Goal: Submit feedback/report problem: Submit feedback/report problem

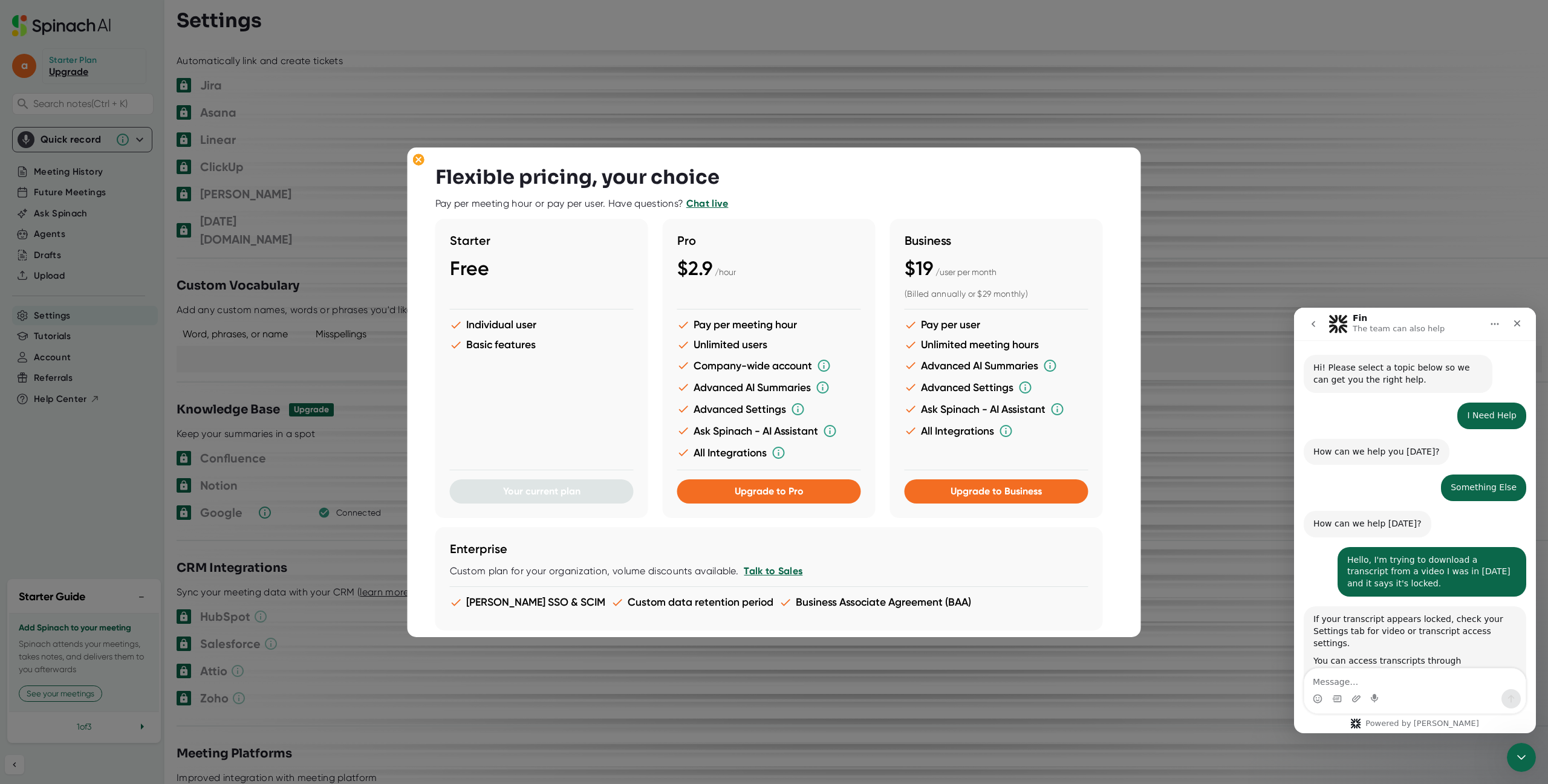
scroll to position [2, 0]
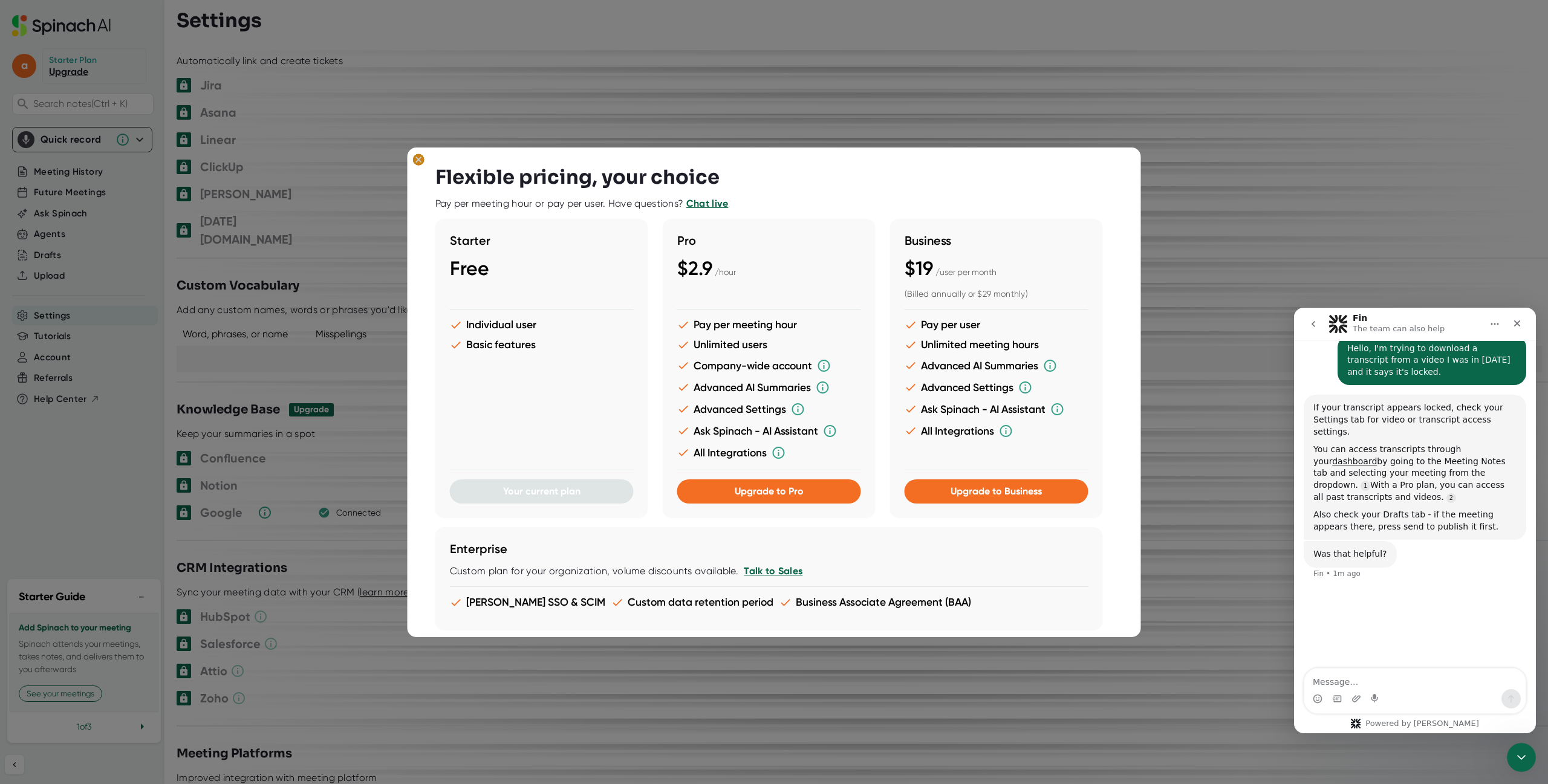
click at [418, 163] on ellipse at bounding box center [419, 159] width 11 height 12
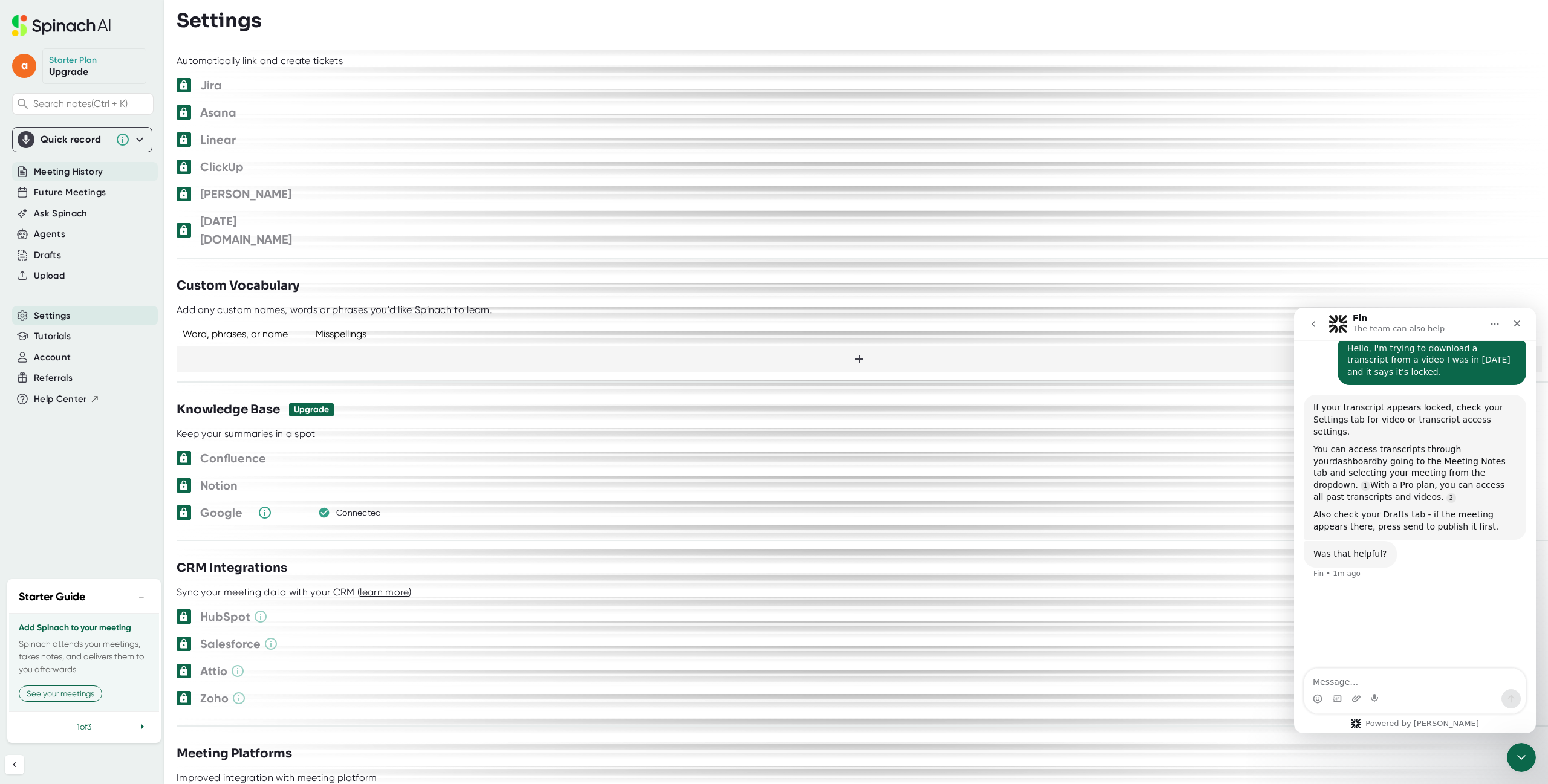
click at [91, 166] on span "Meeting History" at bounding box center [68, 172] width 69 height 14
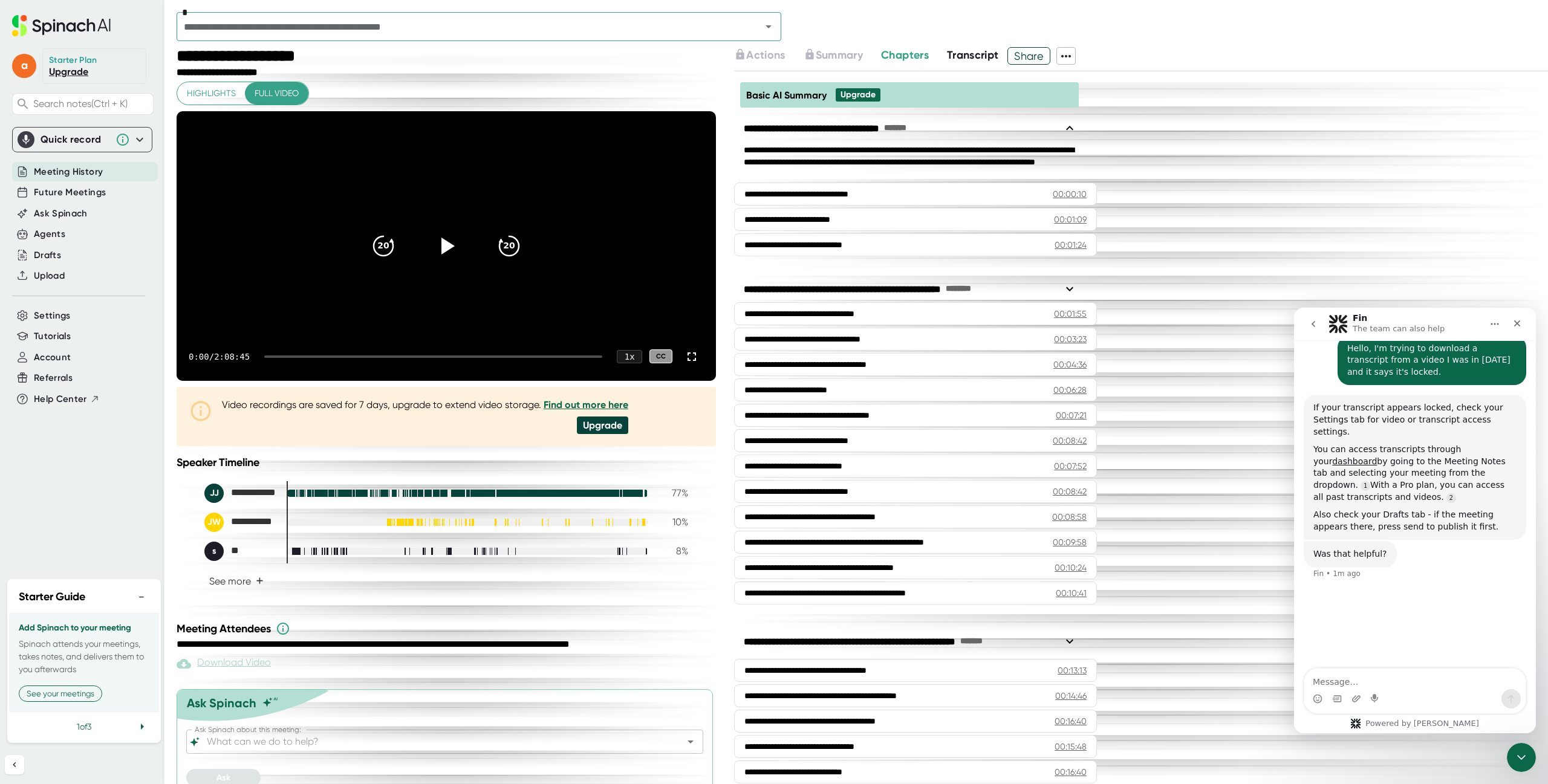
click at [967, 58] on span "Transcript" at bounding box center [973, 55] width 52 height 13
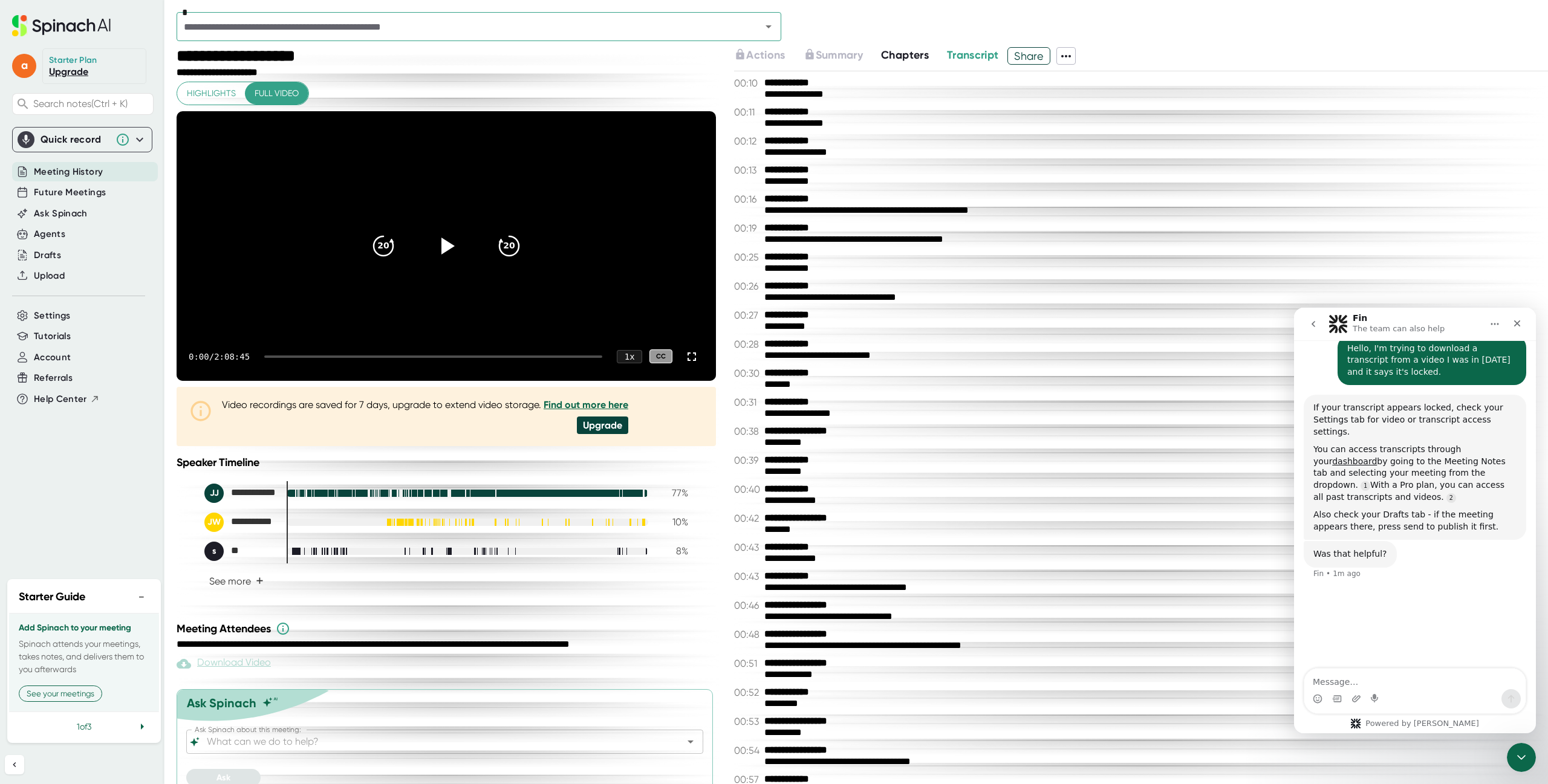
click at [1074, 57] on icon at bounding box center [1065, 56] width 14 height 14
click at [1110, 161] on ul "Copy Summary Copy Transcript Download Transcript Download Video Delete Meeting …" at bounding box center [1128, 143] width 135 height 106
click at [1122, 144] on ul "Copy Summary Copy Transcript Download Transcript Download Video Delete Meeting …" at bounding box center [1128, 143] width 135 height 106
drag, startPoint x: 1123, startPoint y: 121, endPoint x: 1123, endPoint y: 111, distance: 10.0
click at [1123, 121] on ul "Copy Summary Copy Transcript Download Transcript Download Video Delete Meeting …" at bounding box center [1128, 143] width 135 height 106
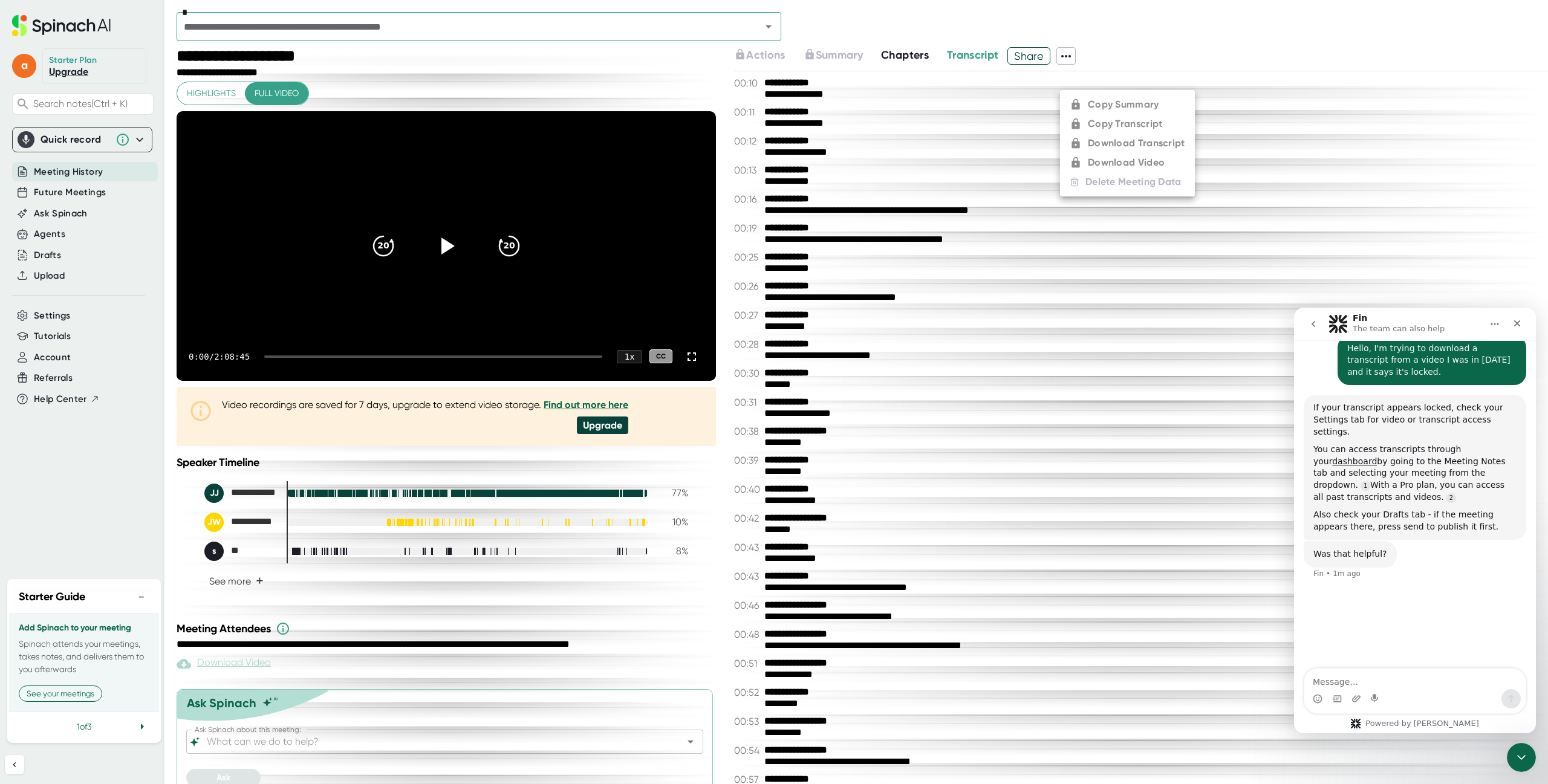
click at [1119, 104] on ul "Copy Summary Copy Transcript Download Transcript Download Video Delete Meeting …" at bounding box center [1128, 143] width 135 height 106
drag, startPoint x: 1334, startPoint y: 674, endPoint x: 1341, endPoint y: 672, distance: 7.3
click at [1334, 675] on textarea "Message…" at bounding box center [1415, 679] width 222 height 21
click at [1375, 697] on icon "Start recording" at bounding box center [1375, 697] width 8 height 8
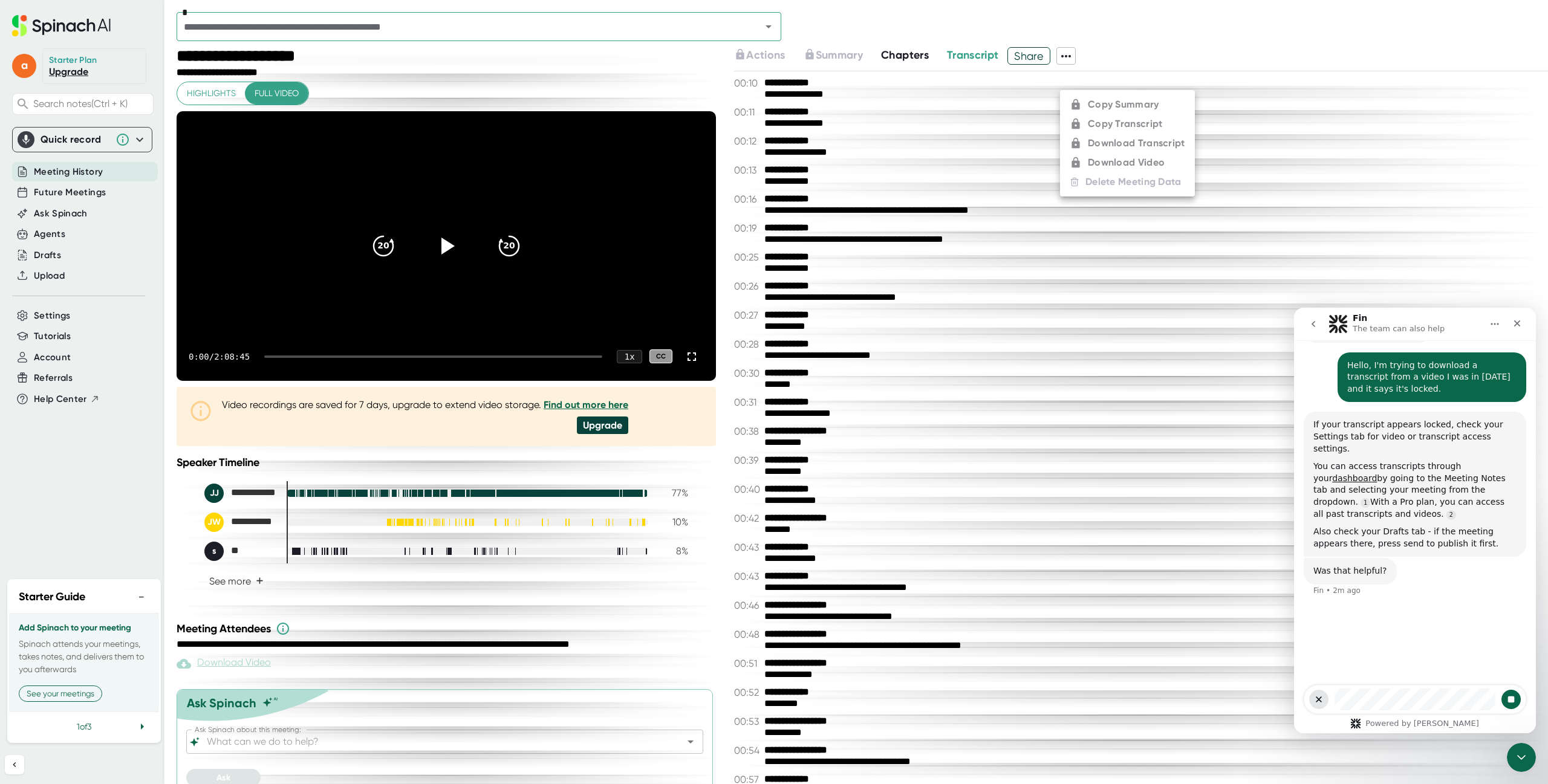
scroll to position [193, 0]
click at [1516, 699] on button "Stop recording" at bounding box center [1511, 699] width 20 height 20
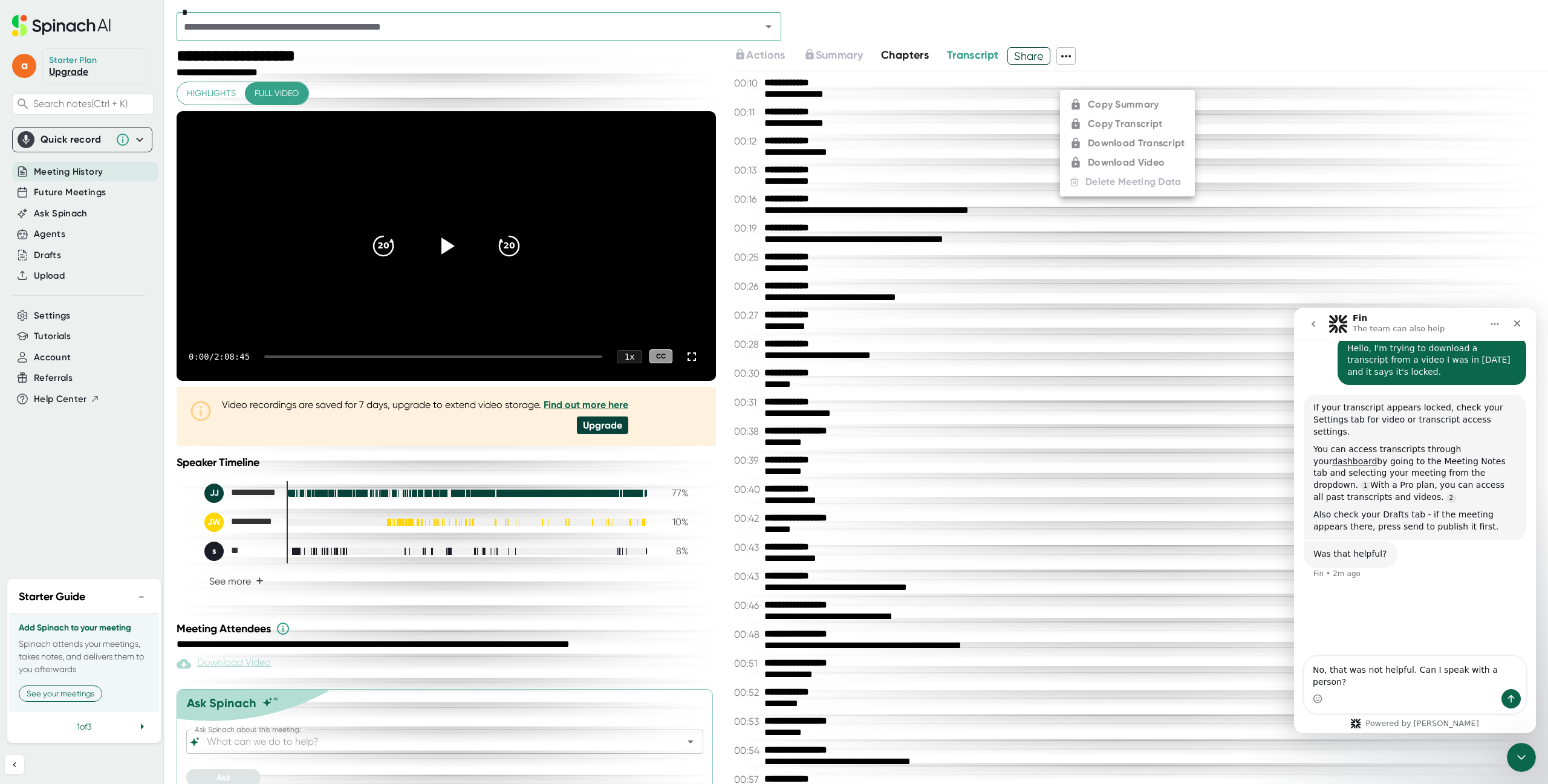
scroll to position [215, 0]
click at [1512, 702] on icon "Send a message…" at bounding box center [1511, 698] width 9 height 9
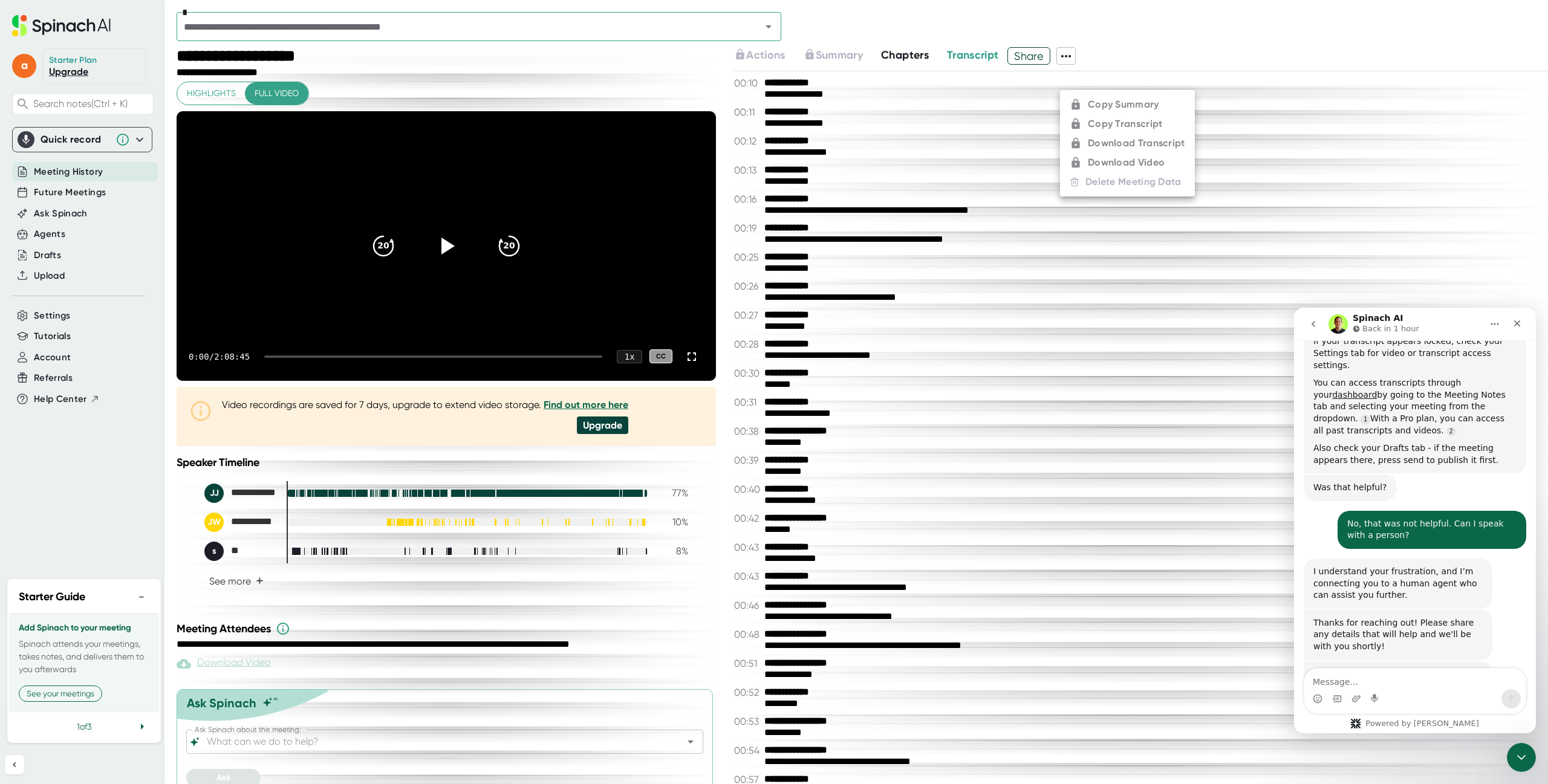
scroll to position [330, 0]
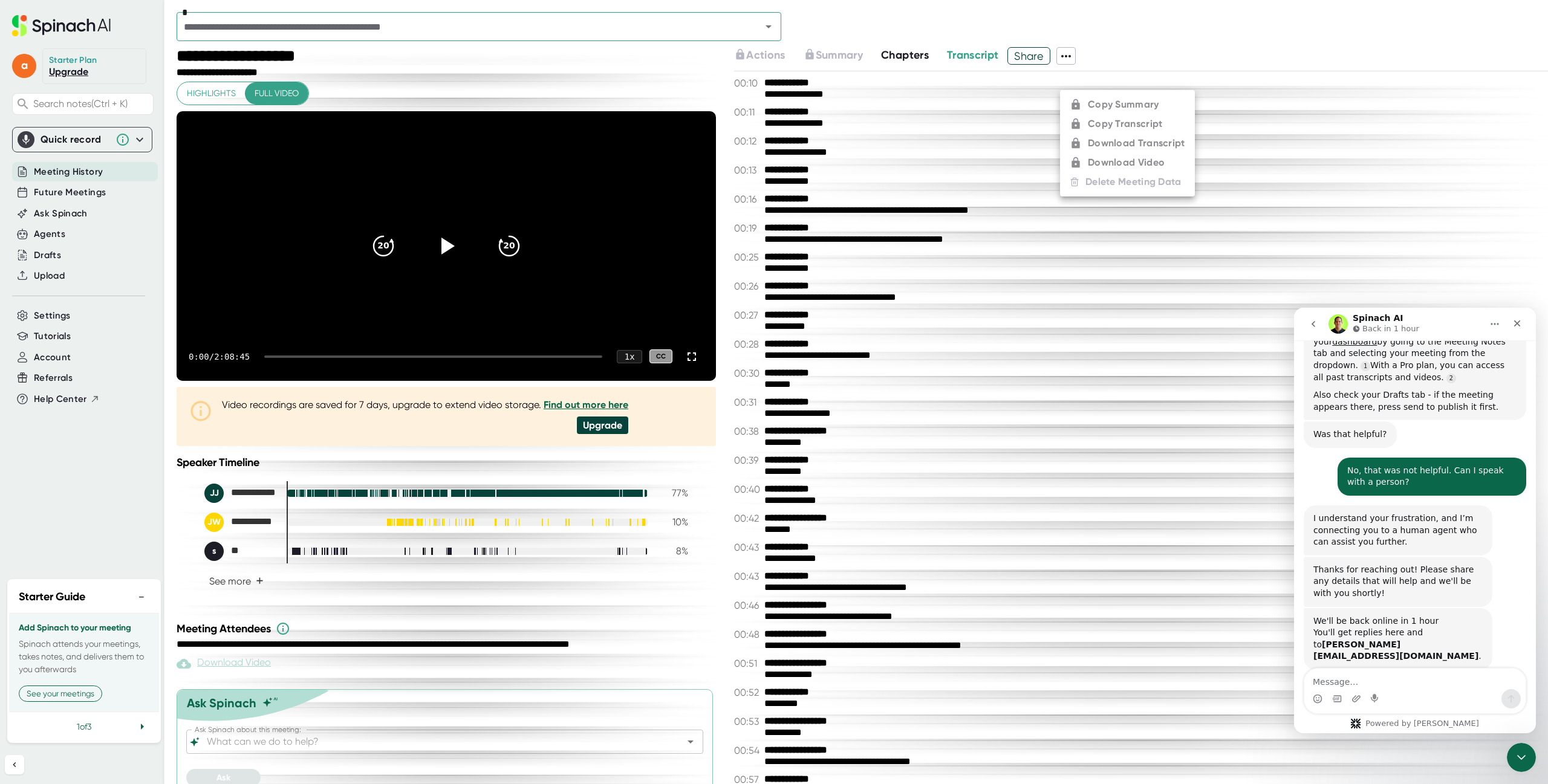
click at [1356, 683] on textarea "Message…" at bounding box center [1415, 679] width 222 height 21
click at [1375, 699] on icon "Start recording" at bounding box center [1375, 698] width 9 height 9
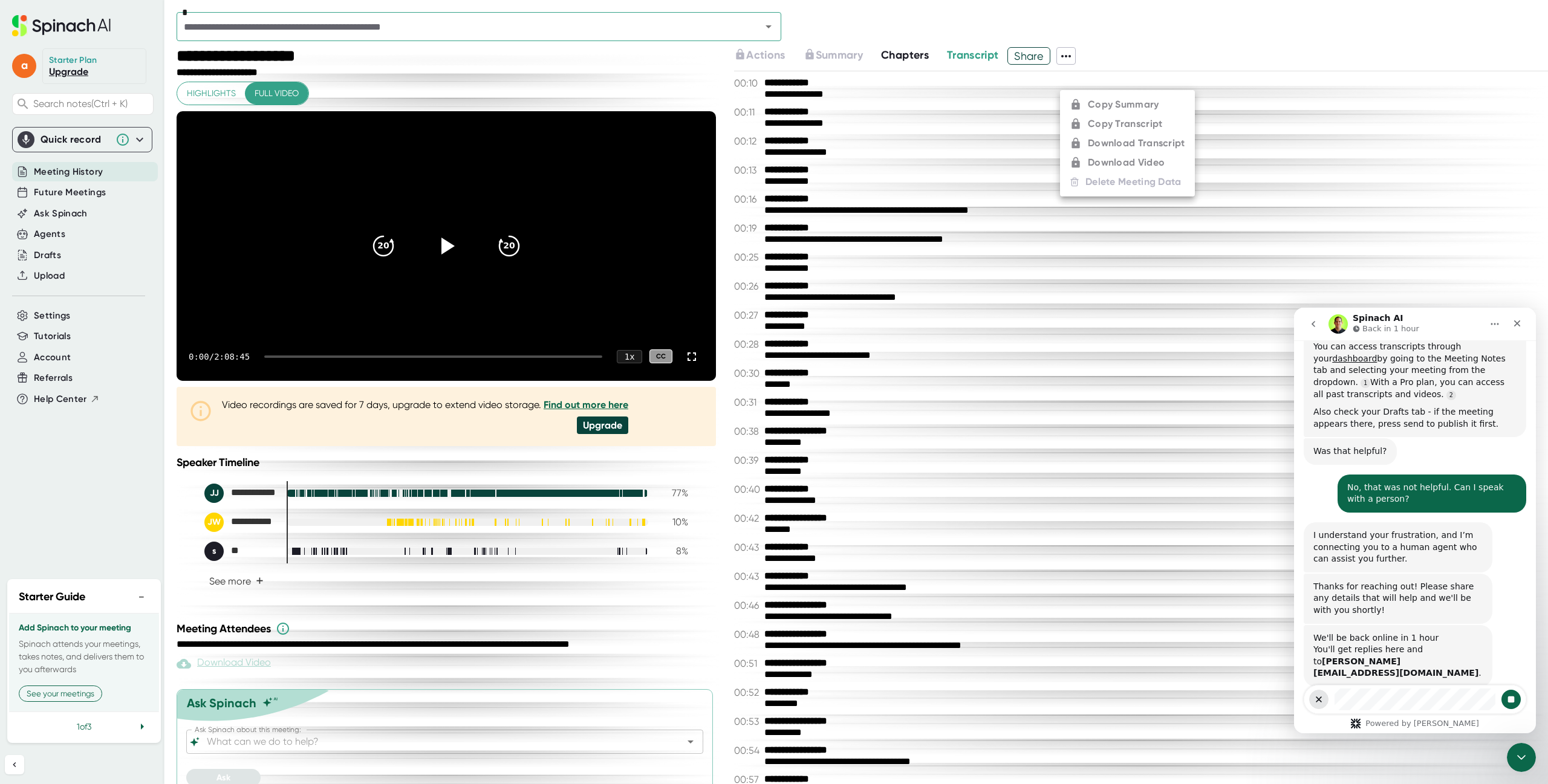
click at [1511, 697] on icon "Stop recording" at bounding box center [1511, 699] width 7 height 7
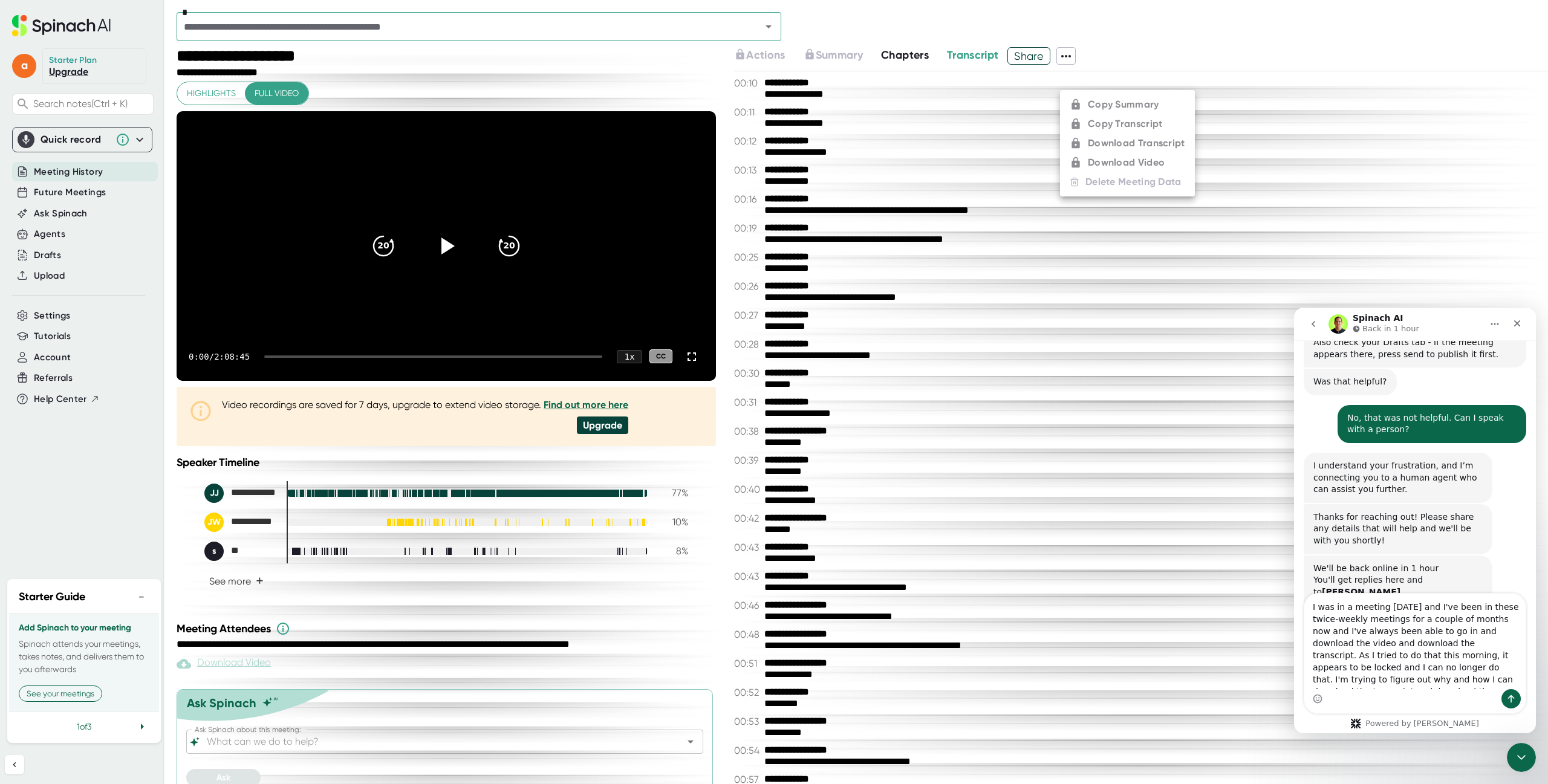
scroll to position [402, 0]
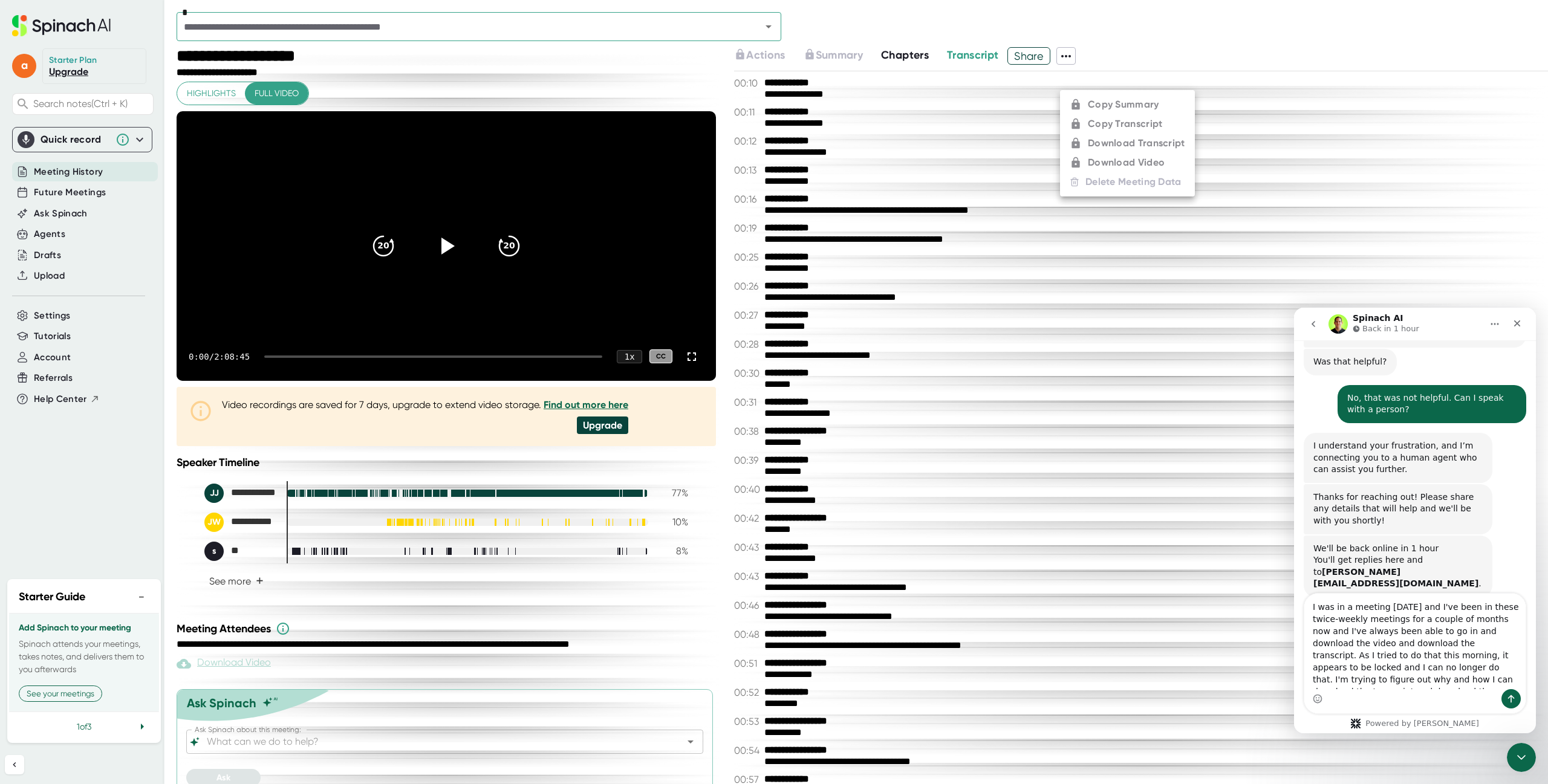
click at [1506, 699] on button "Send a message…" at bounding box center [1511, 698] width 20 height 20
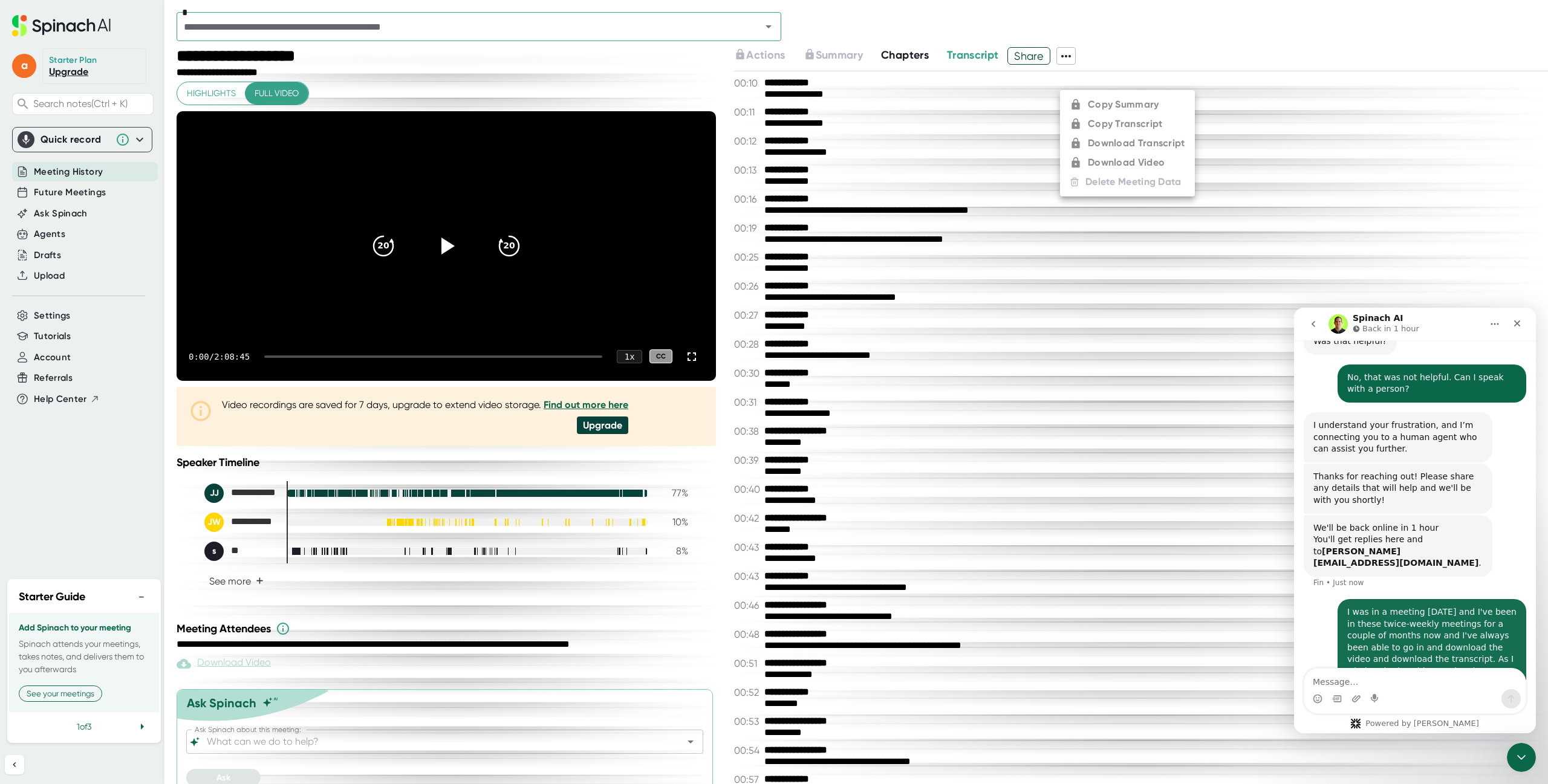
scroll to position [461, 0]
